Goal: Transaction & Acquisition: Register for event/course

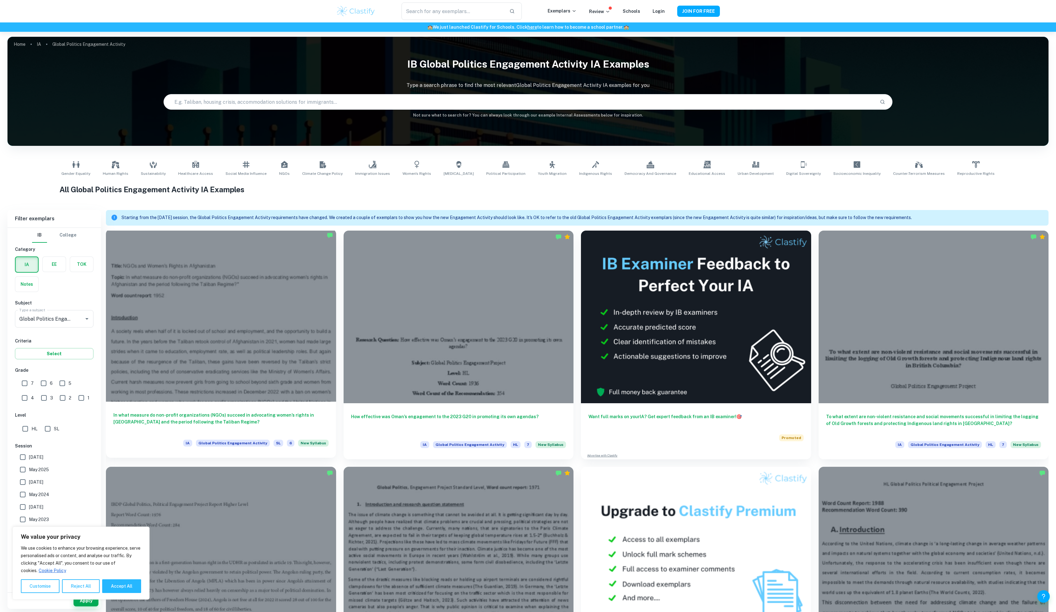
click at [232, 318] on div at bounding box center [221, 315] width 230 height 173
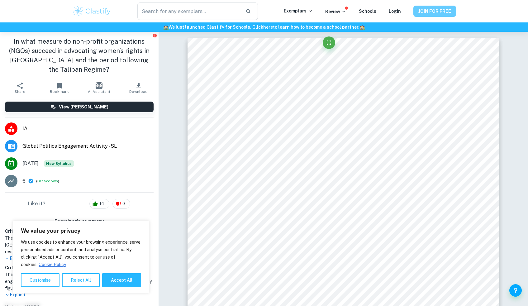
click at [453, 8] on button "JOIN FOR FREE" at bounding box center [434, 11] width 43 height 11
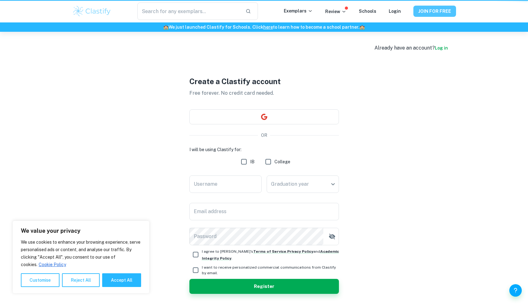
drag, startPoint x: 453, startPoint y: 8, endPoint x: 465, endPoint y: 1, distance: 14.4
click at [465, 1] on div "​ Exemplars Review Schools Login JOIN FOR FREE" at bounding box center [264, 11] width 528 height 22
